Goal: Task Accomplishment & Management: Manage account settings

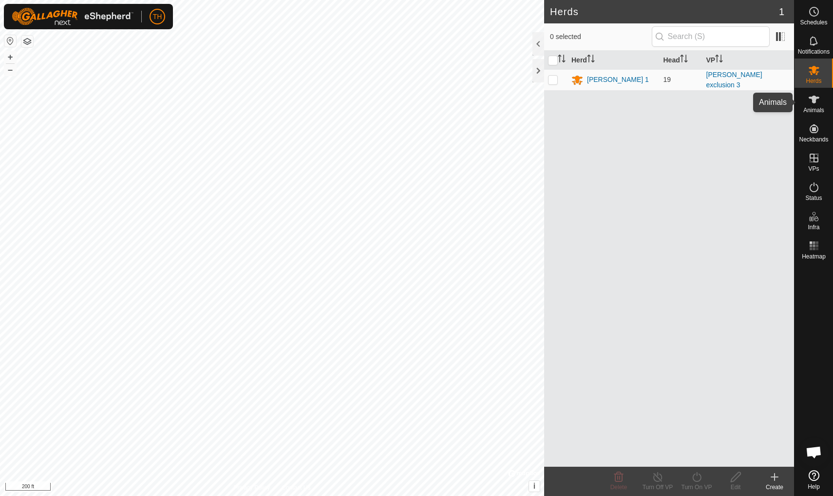
click at [645, 102] on icon at bounding box center [815, 100] width 12 height 12
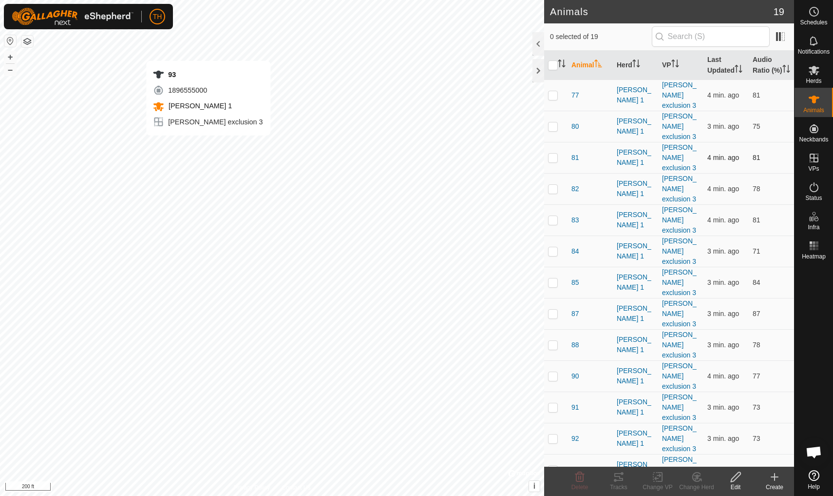
checkbox input "true"
click at [619, 432] on icon at bounding box center [619, 477] width 12 height 12
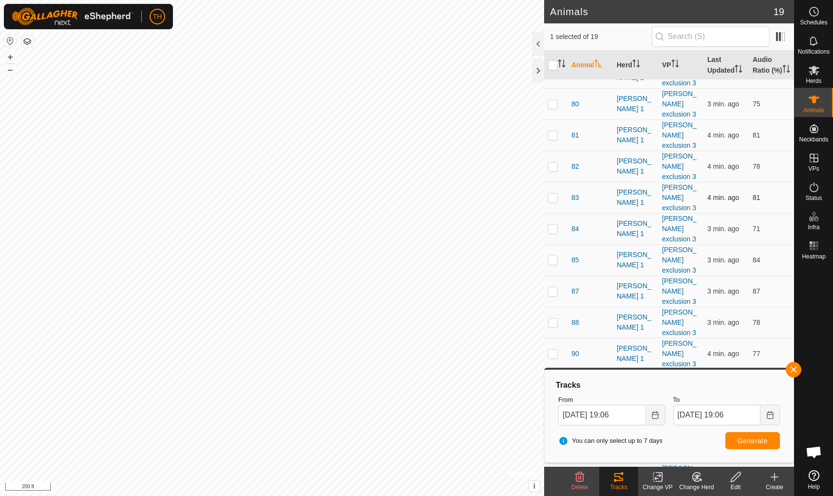
scroll to position [22, 0]
click at [573, 432] on span "94" at bounding box center [576, 479] width 8 height 10
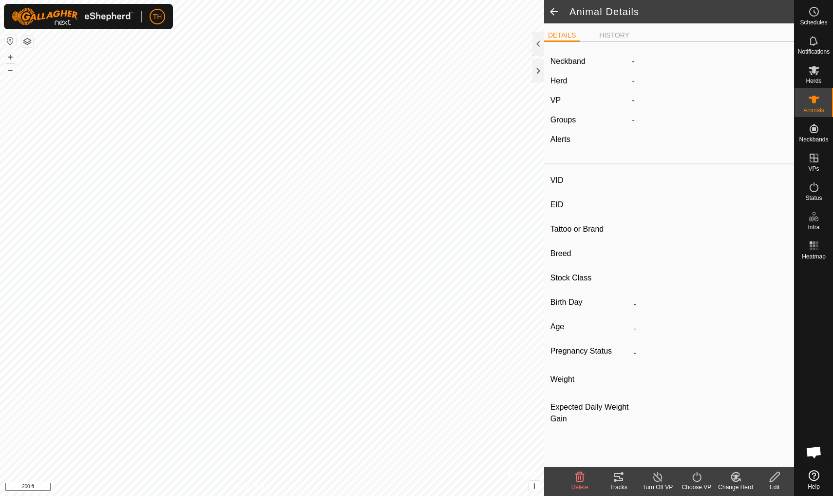
type input "94"
type input "-"
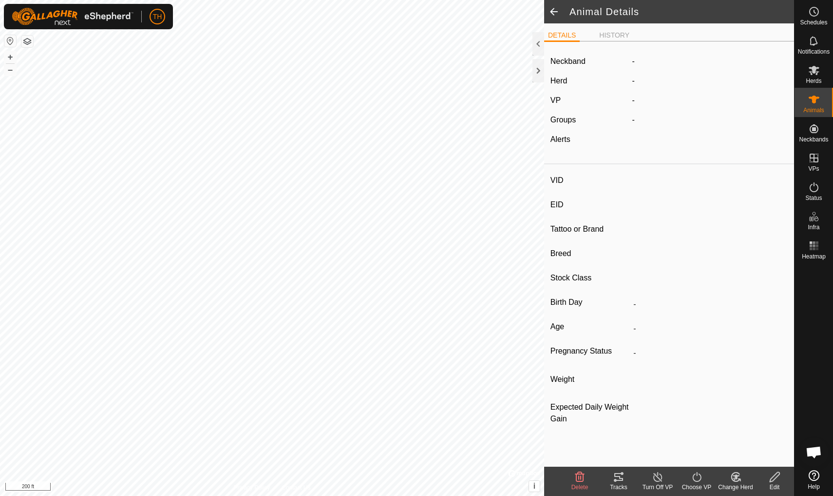
type input "0 kg"
type input "-"
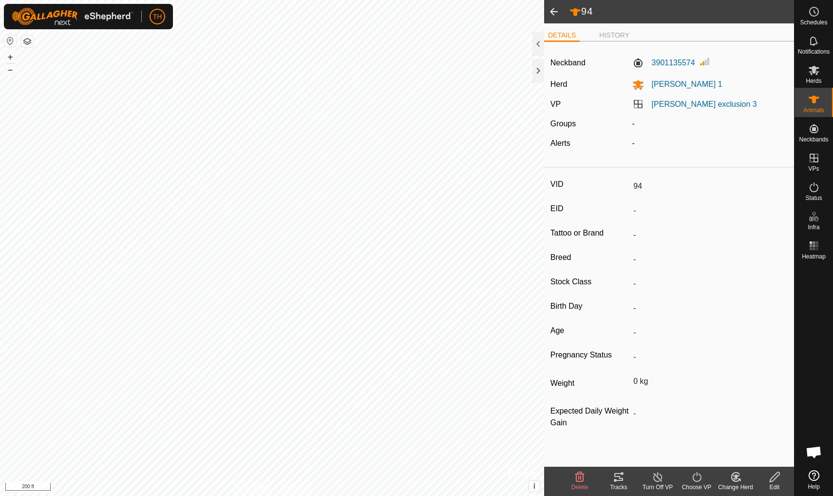
click at [618, 432] on icon at bounding box center [619, 477] width 12 height 12
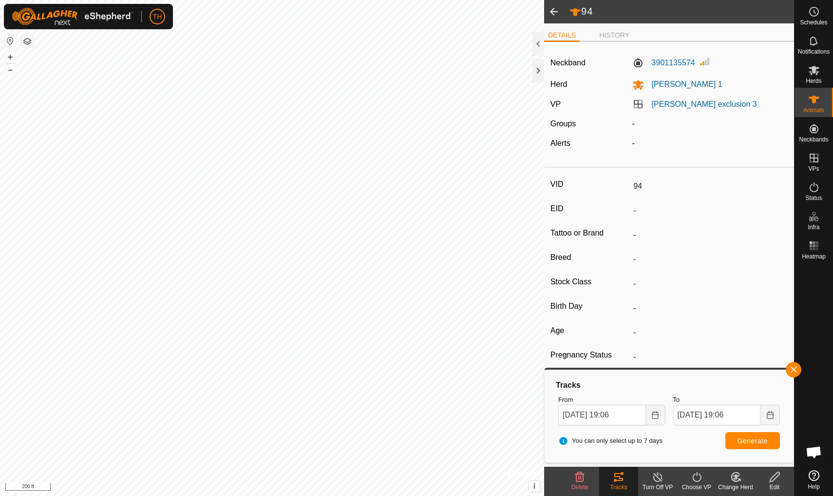
click at [555, 11] on span at bounding box center [553, 11] width 19 height 23
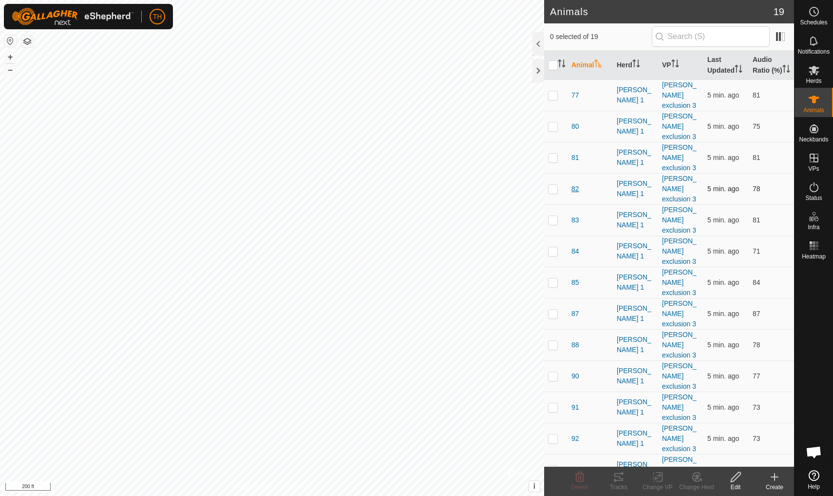
click at [576, 184] on span "82" at bounding box center [576, 189] width 8 height 10
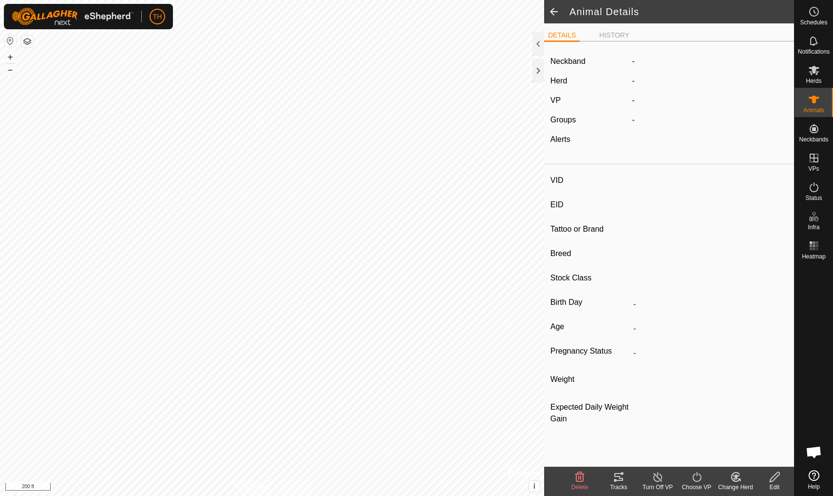
type input "82"
type input "-"
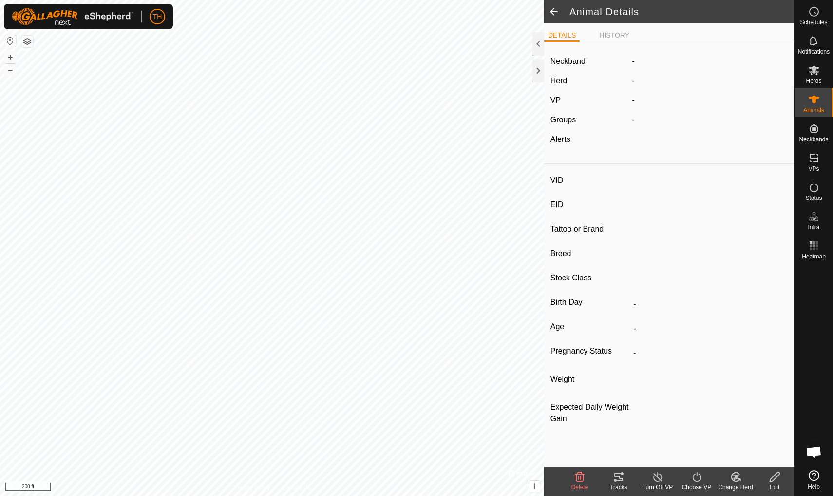
type input "0 kg"
type input "-"
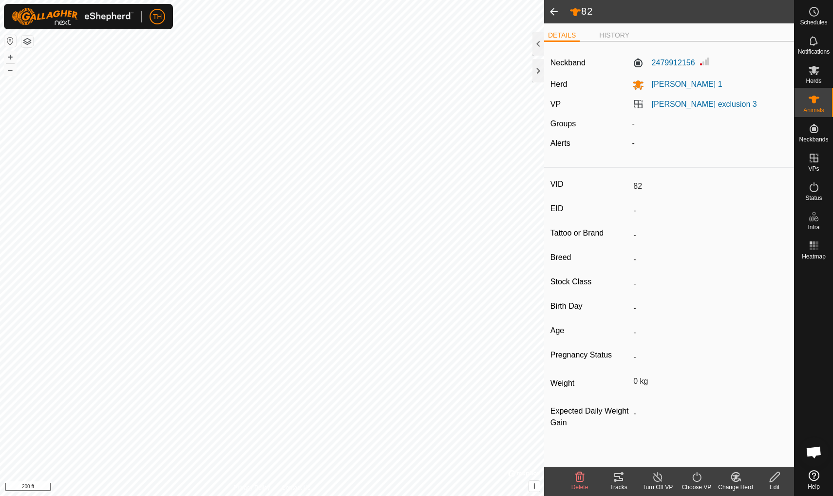
click at [621, 432] on icon at bounding box center [619, 477] width 9 height 8
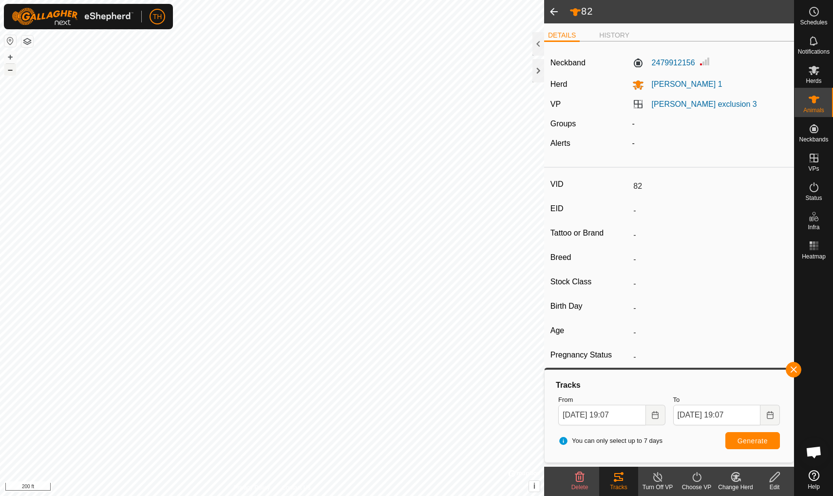
click at [9, 67] on button "–" at bounding box center [10, 70] width 12 height 12
click at [645, 163] on icon at bounding box center [815, 158] width 12 height 12
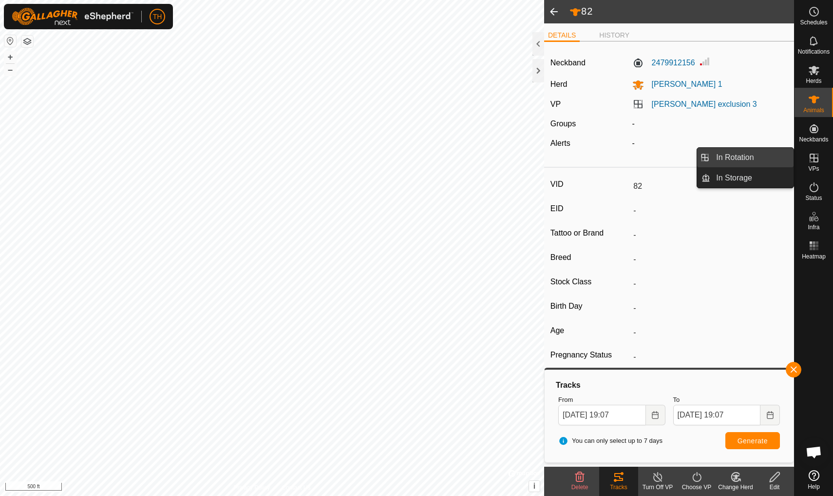
click at [645, 153] on link "In Rotation" at bounding box center [752, 157] width 83 height 19
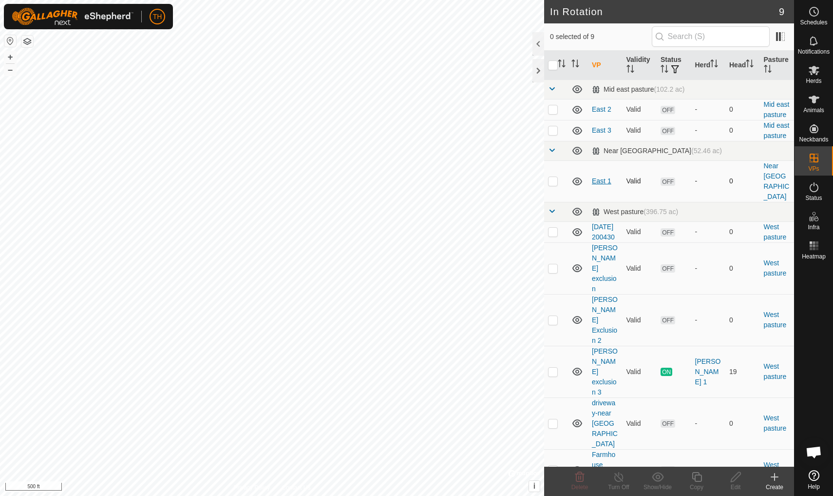
click at [599, 177] on link "East 1" at bounding box center [601, 181] width 19 height 8
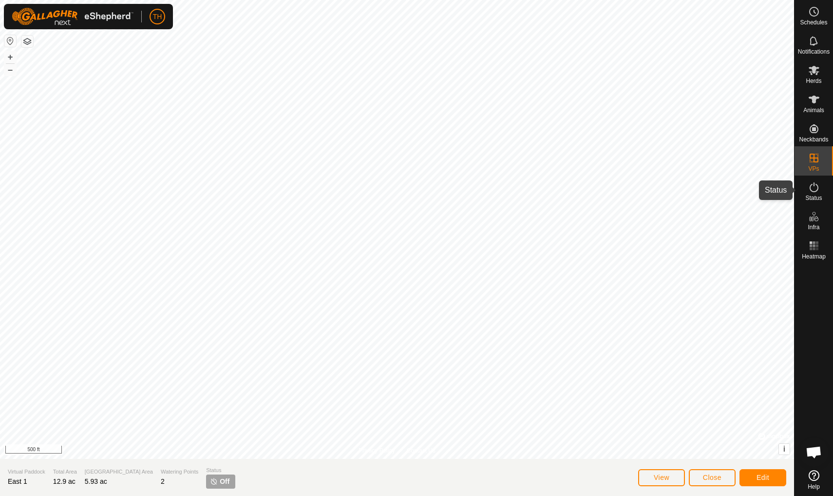
click at [645, 184] on icon at bounding box center [815, 187] width 12 height 12
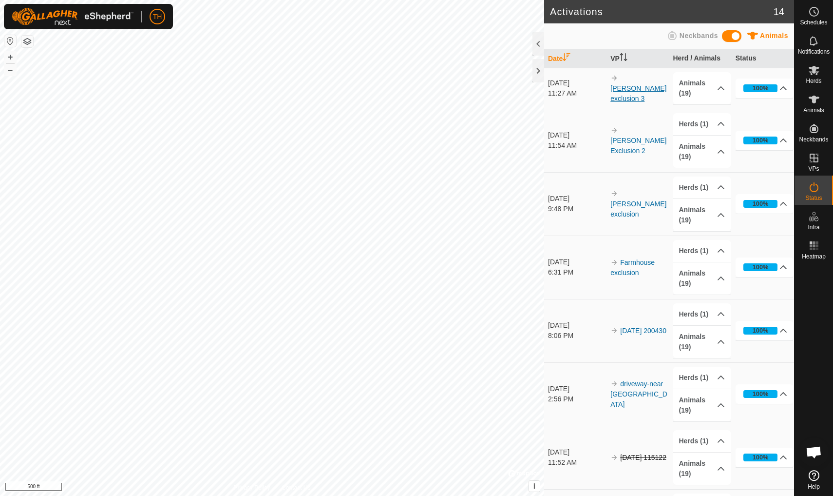
click at [633, 92] on link "[PERSON_NAME] exclusion 3" at bounding box center [639, 93] width 56 height 18
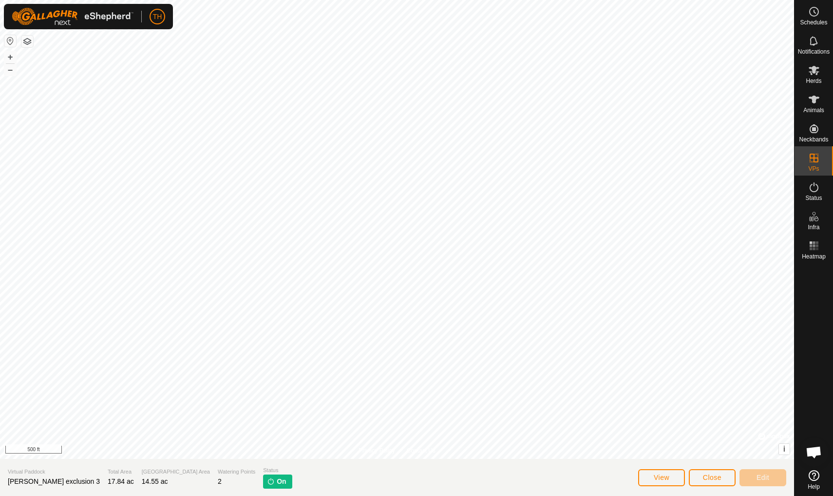
click at [645, 432] on span "Close" at bounding box center [712, 477] width 19 height 8
